Goal: Obtain resource: Download file/media

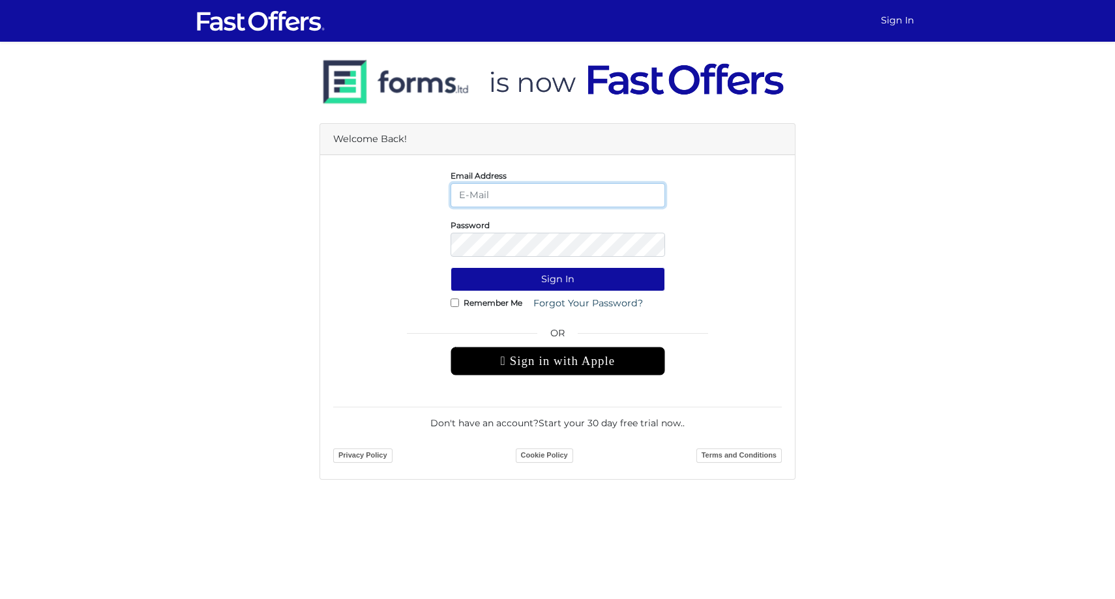
type input "daniella@guidedhome.ca"
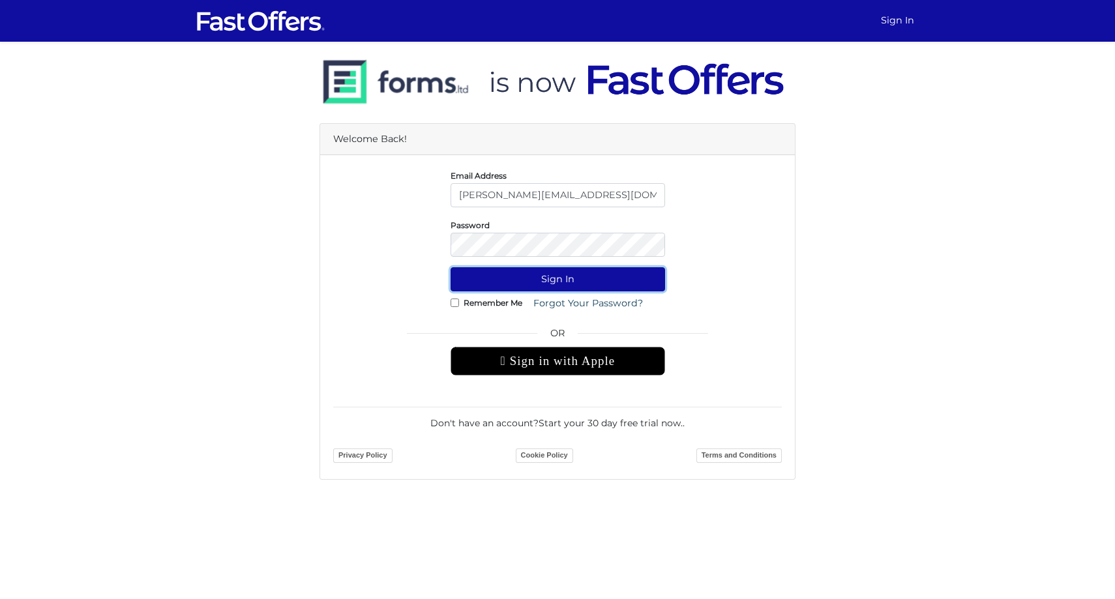
click at [558, 277] on button "Sign In" at bounding box center [558, 279] width 215 height 24
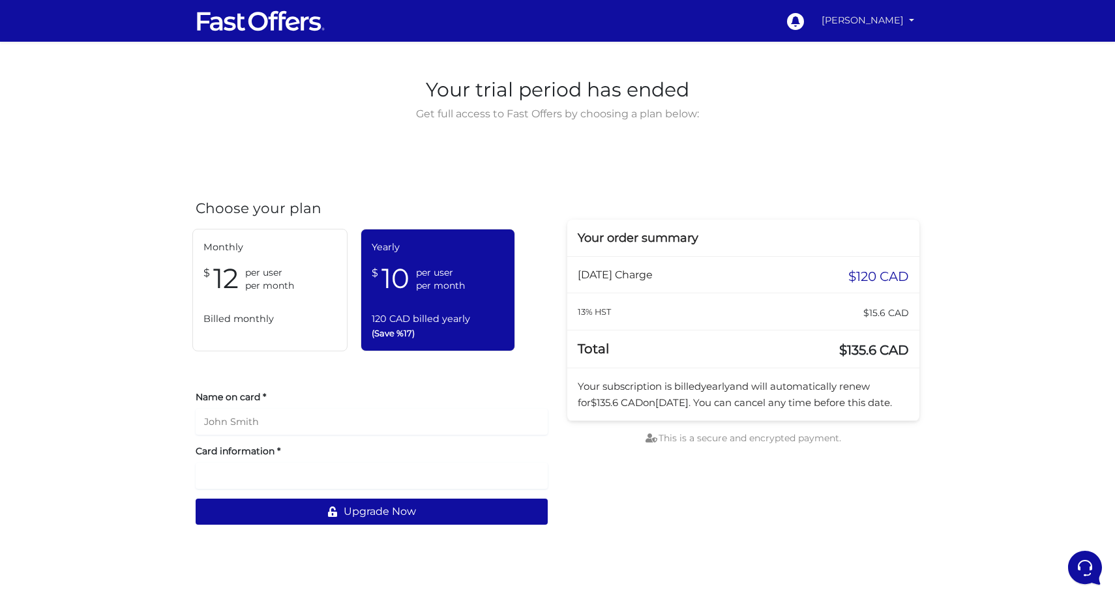
click at [886, 26] on link "[PERSON_NAME]" at bounding box center [868, 20] width 103 height 25
click at [871, 48] on link "My Offers" at bounding box center [867, 50] width 103 height 20
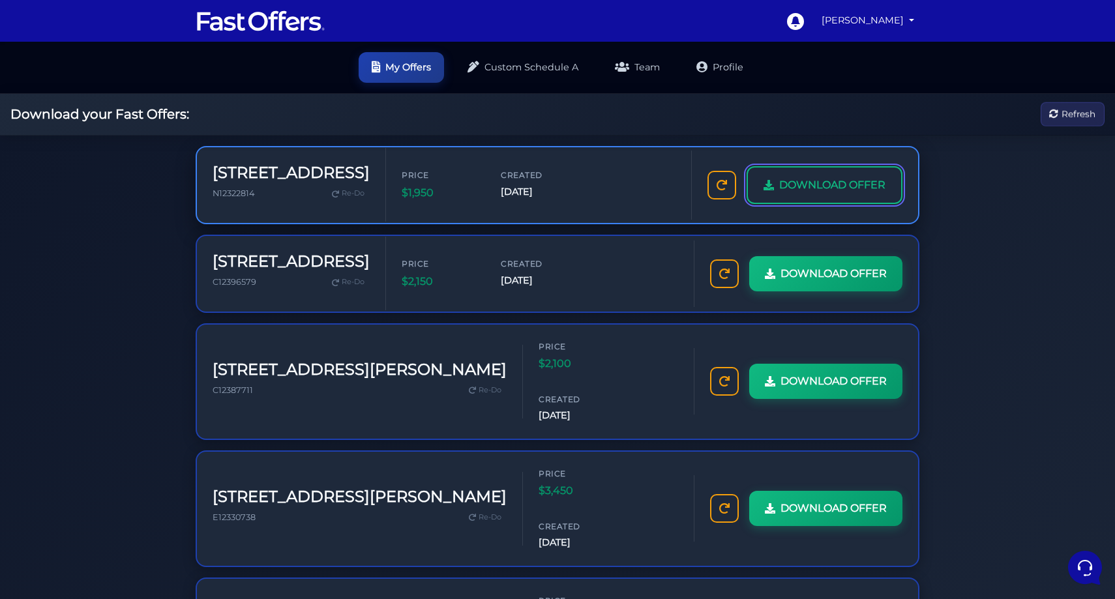
click at [795, 185] on span "DOWNLOAD OFFER" at bounding box center [832, 185] width 106 height 17
